Goal: Communication & Community: Answer question/provide support

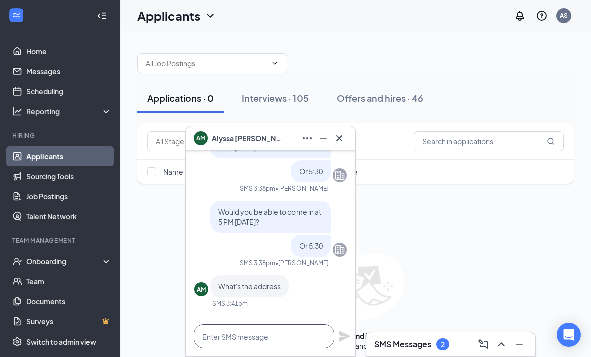
click at [259, 331] on textarea at bounding box center [264, 337] width 140 height 24
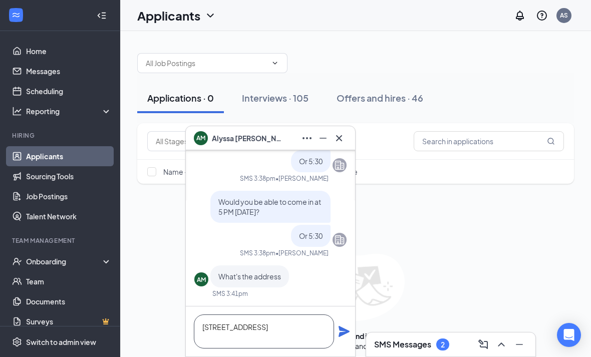
type textarea "[STREET_ADDRESS]"
click at [346, 328] on icon "Plane" at bounding box center [344, 332] width 12 height 12
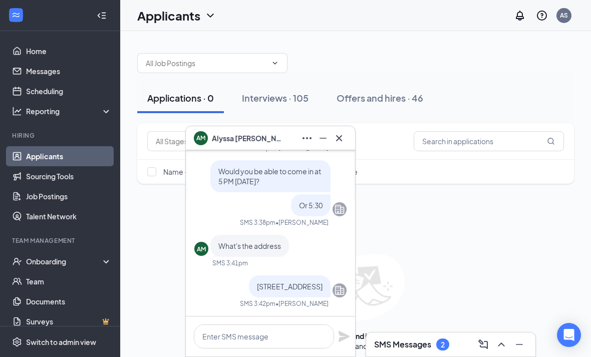
scroll to position [0, 0]
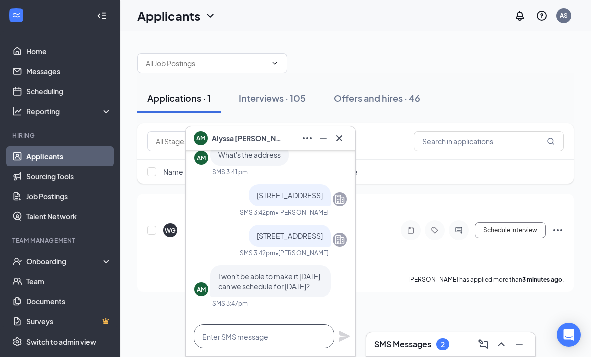
click at [219, 334] on textarea at bounding box center [264, 337] width 140 height 24
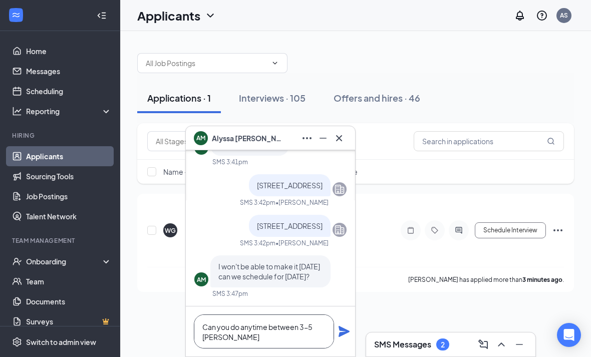
scroll to position [1, 0]
type textarea "Can you do anytime between 3-5 tomorrow?"
click at [349, 329] on icon "Plane" at bounding box center [344, 332] width 12 height 12
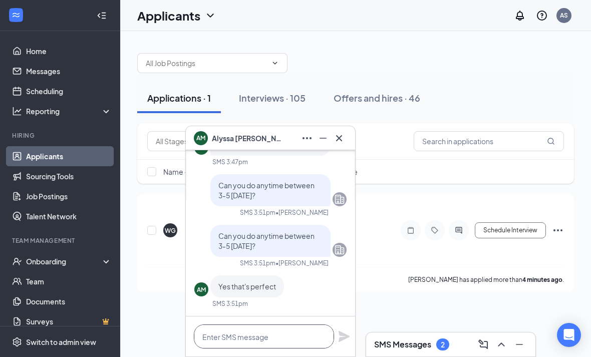
click at [297, 336] on textarea at bounding box center [264, 337] width 140 height 24
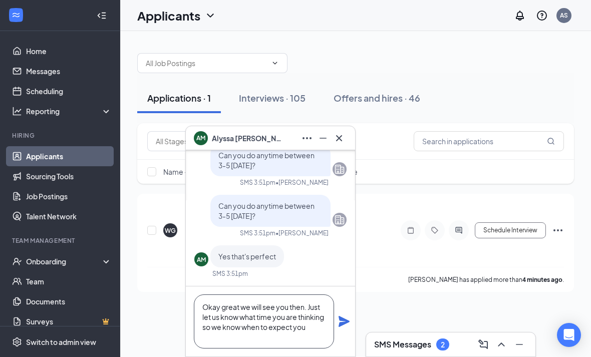
click at [332, 319] on textarea "Okay great we will see you then. Just let us know what time you are thinking so…" at bounding box center [264, 322] width 140 height 54
type textarea "Okay great we will see you then. Just let us know what time you are thinking so…"
click at [335, 322] on div "Okay great we will see you then. Just let us know what time you are thinking so…" at bounding box center [270, 322] width 169 height 70
click at [347, 340] on div "Okay great we will see you then. Just let us know what time you are thinking so…" at bounding box center [270, 322] width 169 height 70
click at [341, 320] on icon "Plane" at bounding box center [344, 321] width 11 height 11
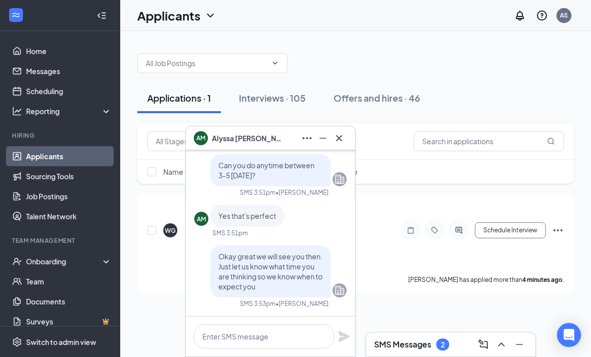
scroll to position [0, 0]
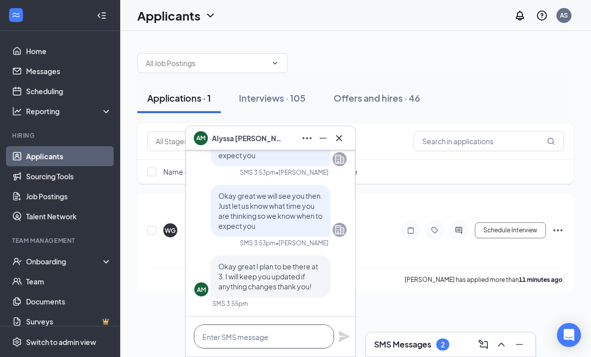
click at [283, 340] on textarea at bounding box center [264, 337] width 140 height 24
type textarea "G"
type textarea "H"
type textarea "We'll see you then!"
click at [344, 338] on icon "Plane" at bounding box center [344, 336] width 11 height 11
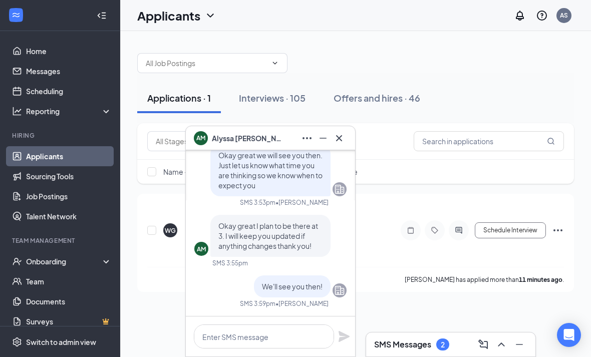
click at [344, 139] on icon "Cross" at bounding box center [339, 138] width 12 height 12
